Goal: Find specific page/section: Find specific page/section

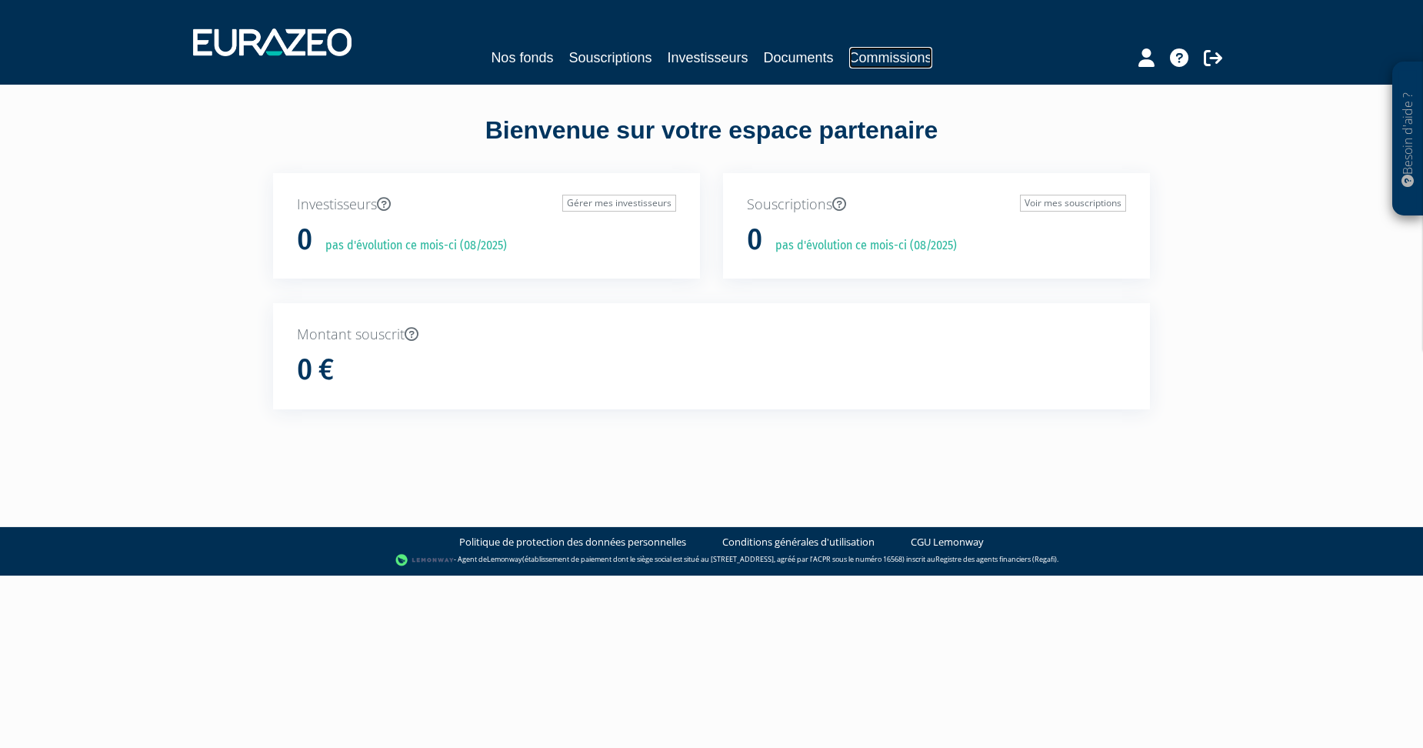
click at [882, 56] on link "Commissions" at bounding box center [890, 58] width 83 height 22
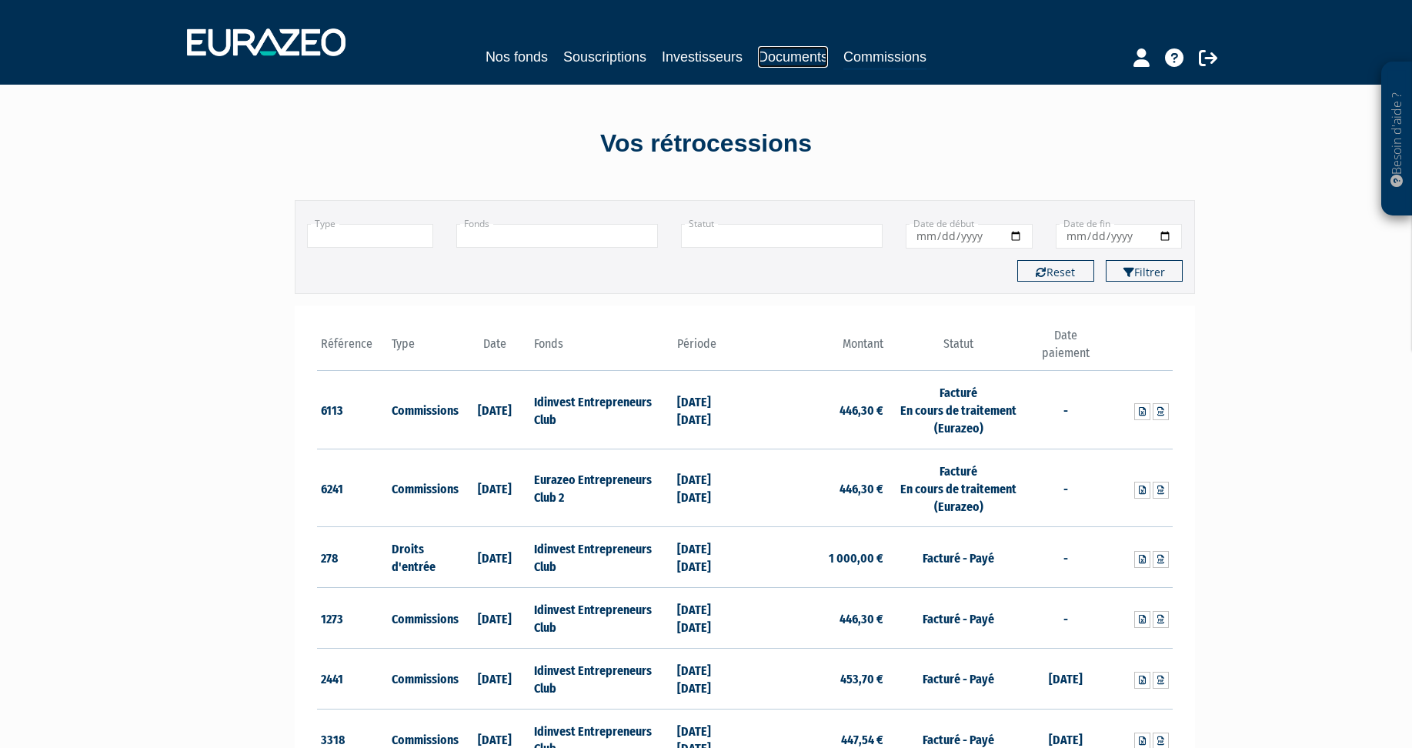
click at [793, 67] on link "Documents" at bounding box center [793, 57] width 70 height 22
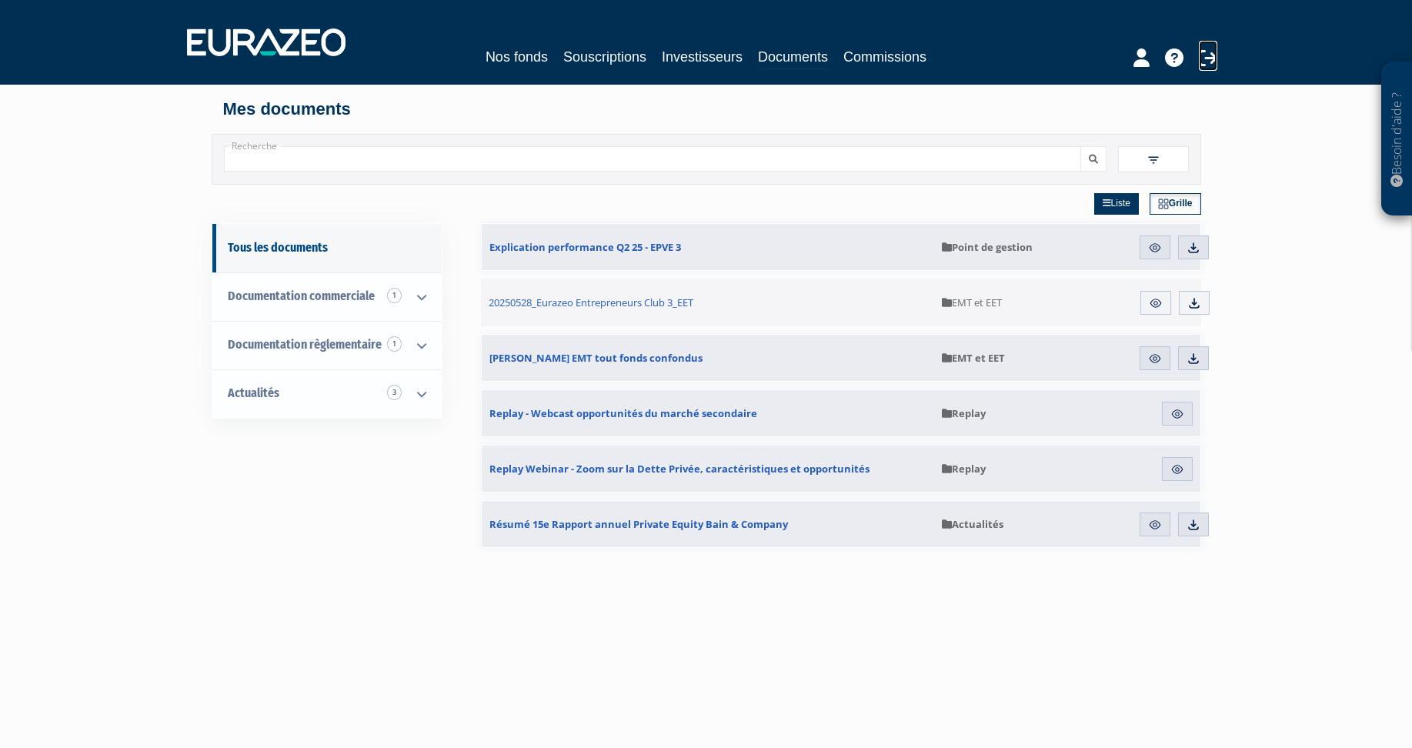
click at [1207, 58] on icon at bounding box center [1208, 57] width 18 height 18
